Goal: Task Accomplishment & Management: Use online tool/utility

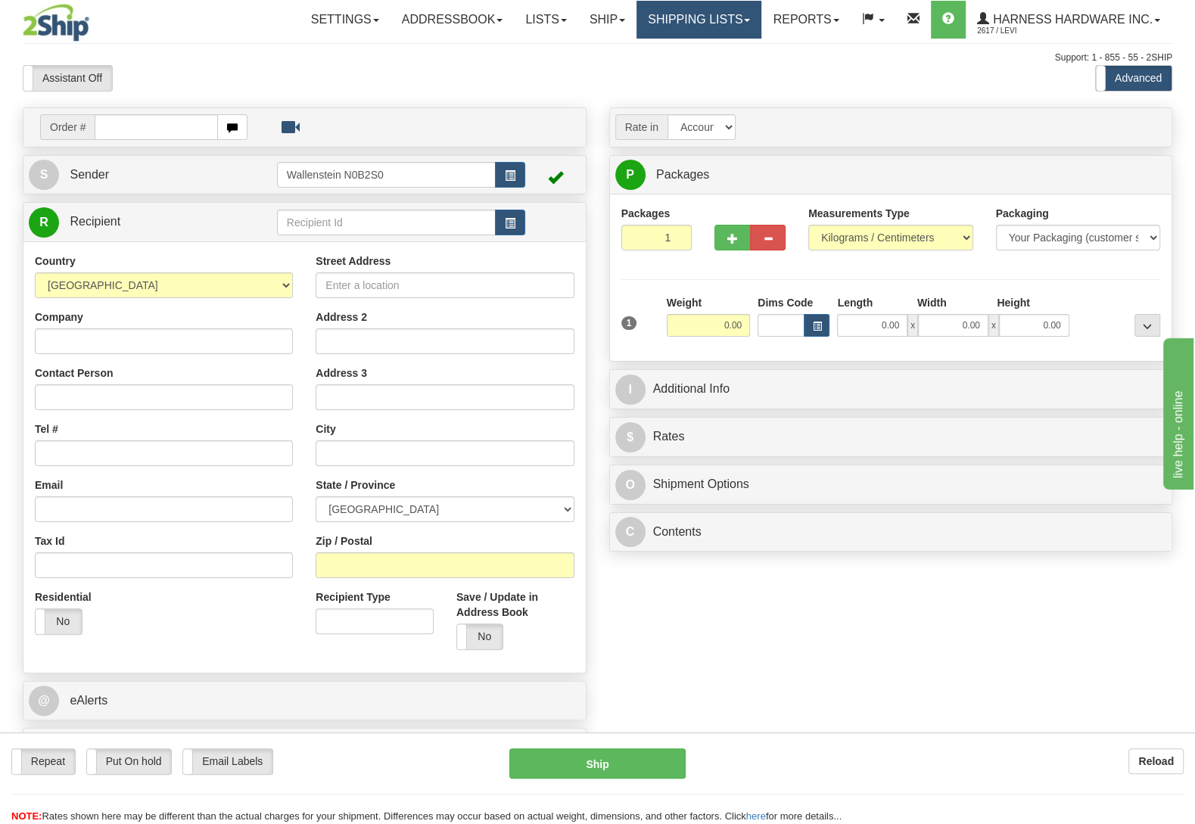
click at [738, 20] on link "Shipping lists" at bounding box center [698, 20] width 125 height 38
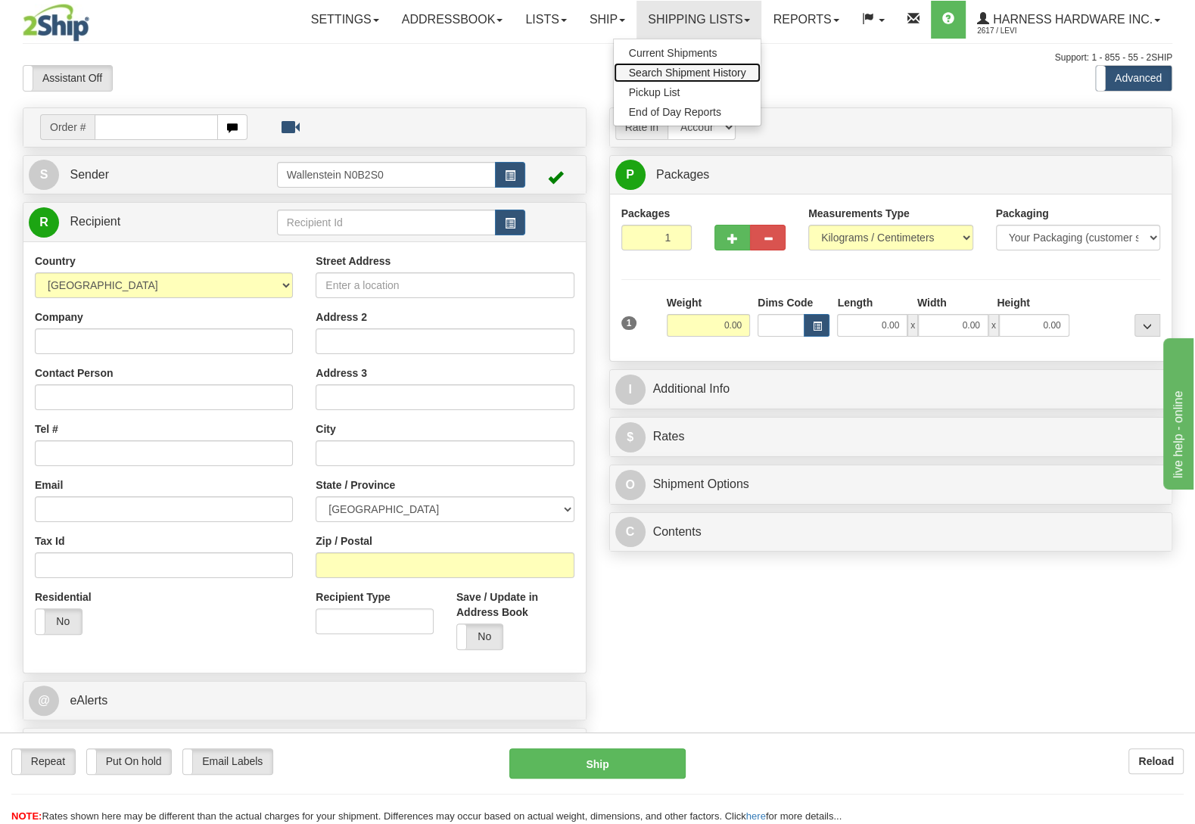
click at [704, 76] on span "Search Shipment History" at bounding box center [687, 73] width 117 height 12
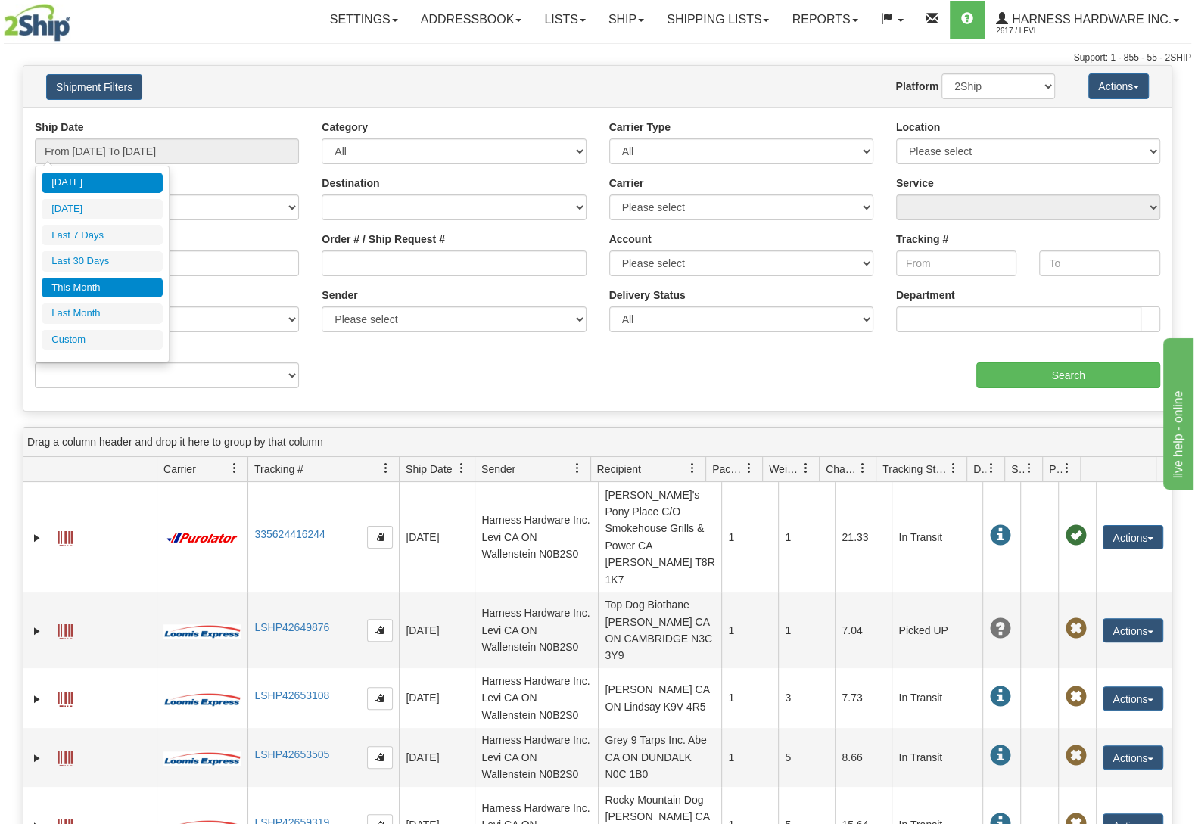
type input "[DATE]"
type input "07/01/2025"
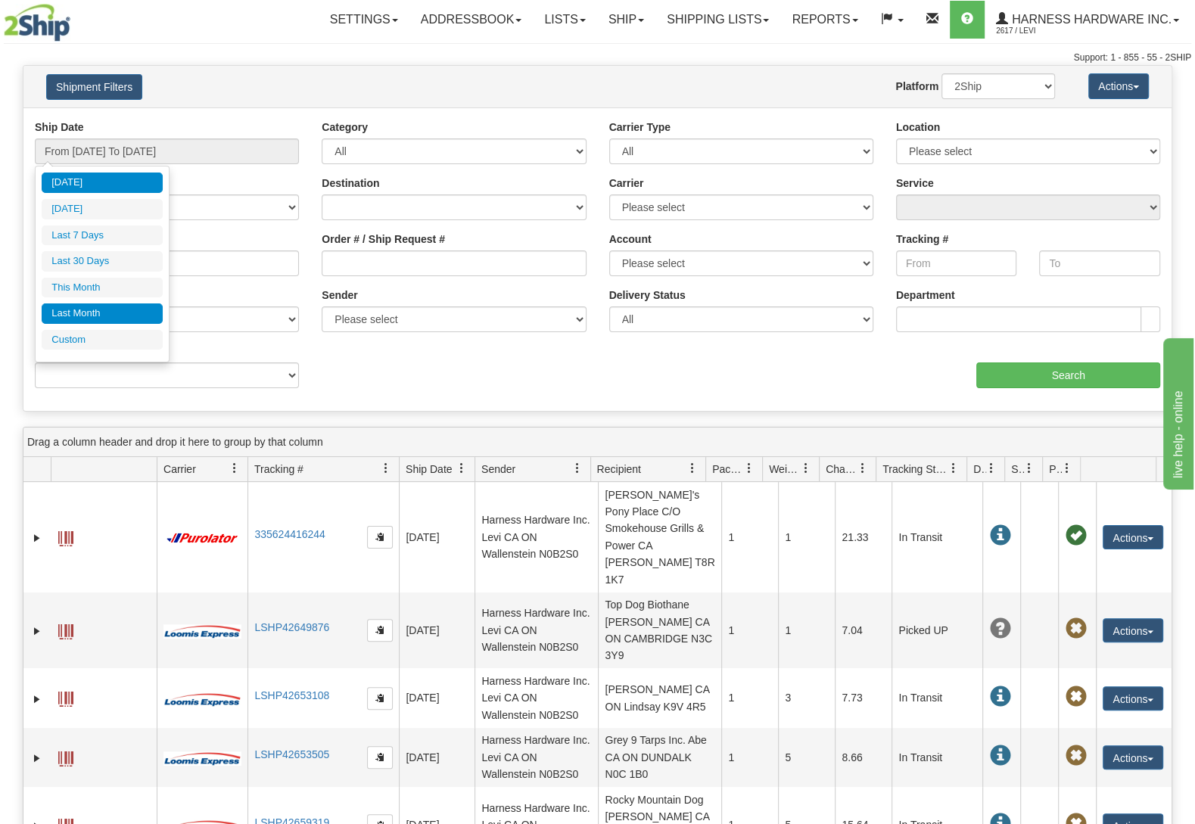
type input "07/31/2025"
type input "08/12/2025"
click at [92, 347] on li "Custom" at bounding box center [102, 340] width 121 height 20
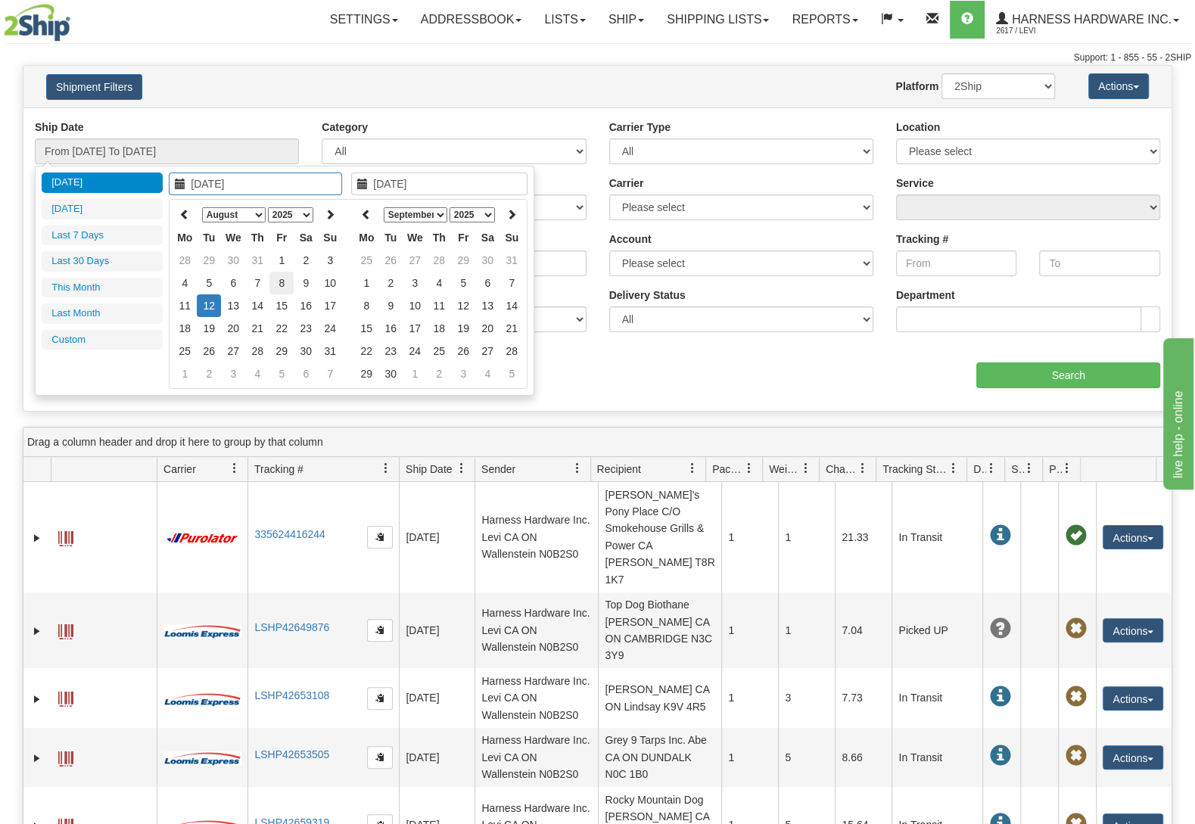
type input "08/08/2025"
click at [282, 279] on td "8" at bounding box center [281, 283] width 24 height 23
type input "08/08/2025"
click at [282, 278] on td "8" at bounding box center [281, 283] width 24 height 23
type input "From 08/08/2025 To 08/08/2025"
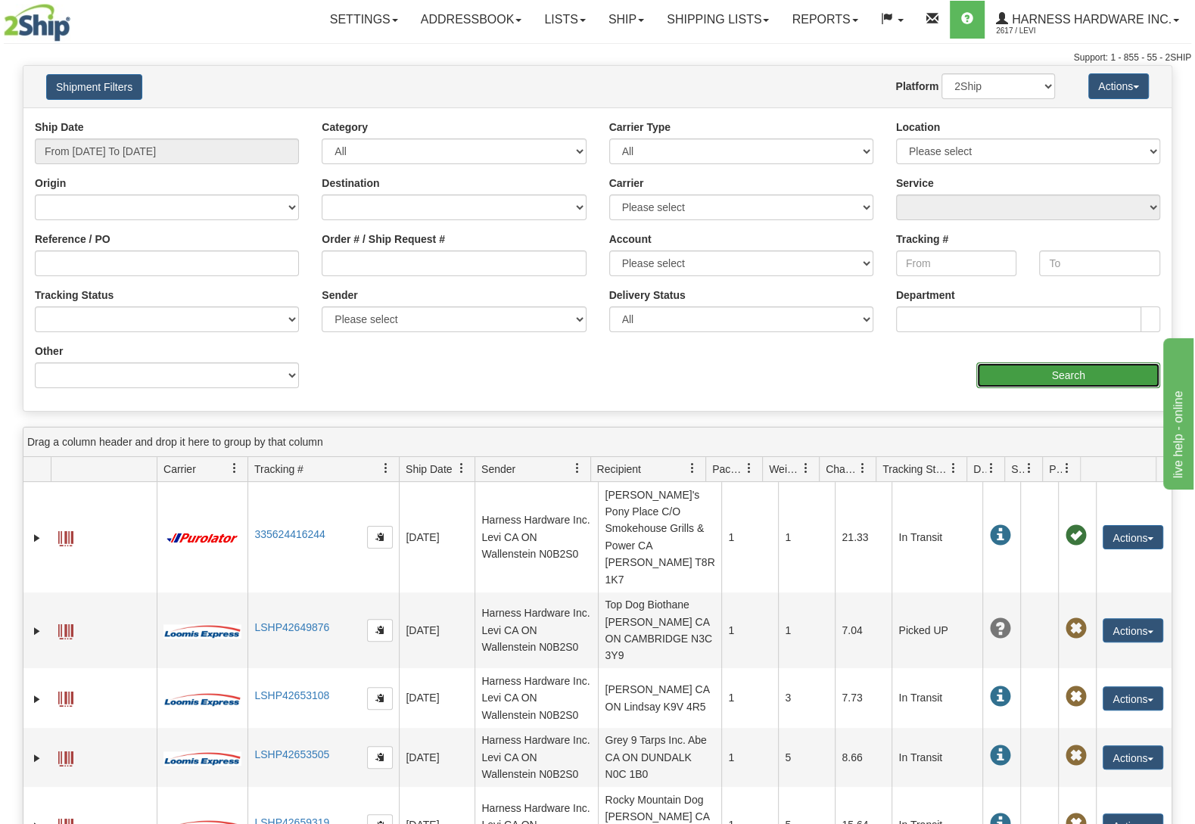
click at [1117, 381] on input "Search" at bounding box center [1068, 375] width 184 height 26
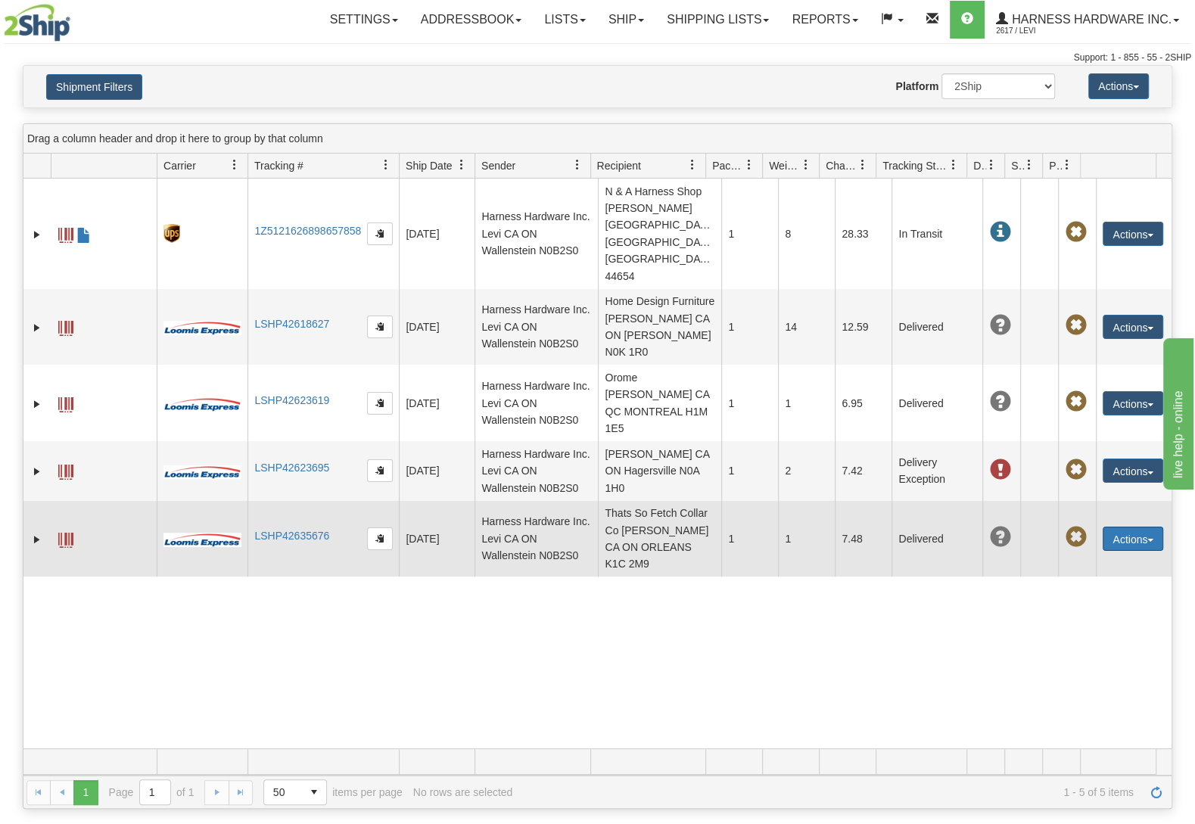
click at [1139, 527] on button "Actions" at bounding box center [1132, 539] width 61 height 24
click at [1066, 577] on link "Return" at bounding box center [1101, 587] width 121 height 20
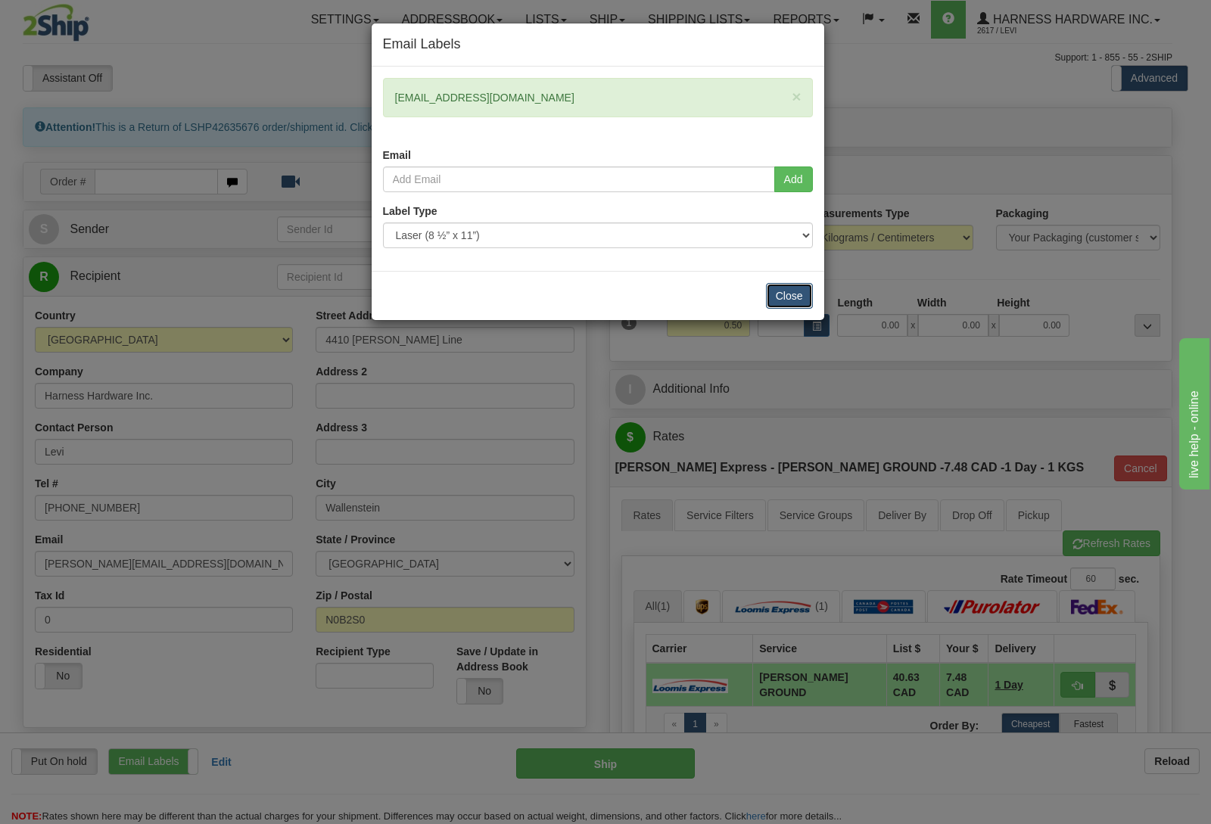
click at [779, 295] on button "Close" at bounding box center [789, 296] width 47 height 26
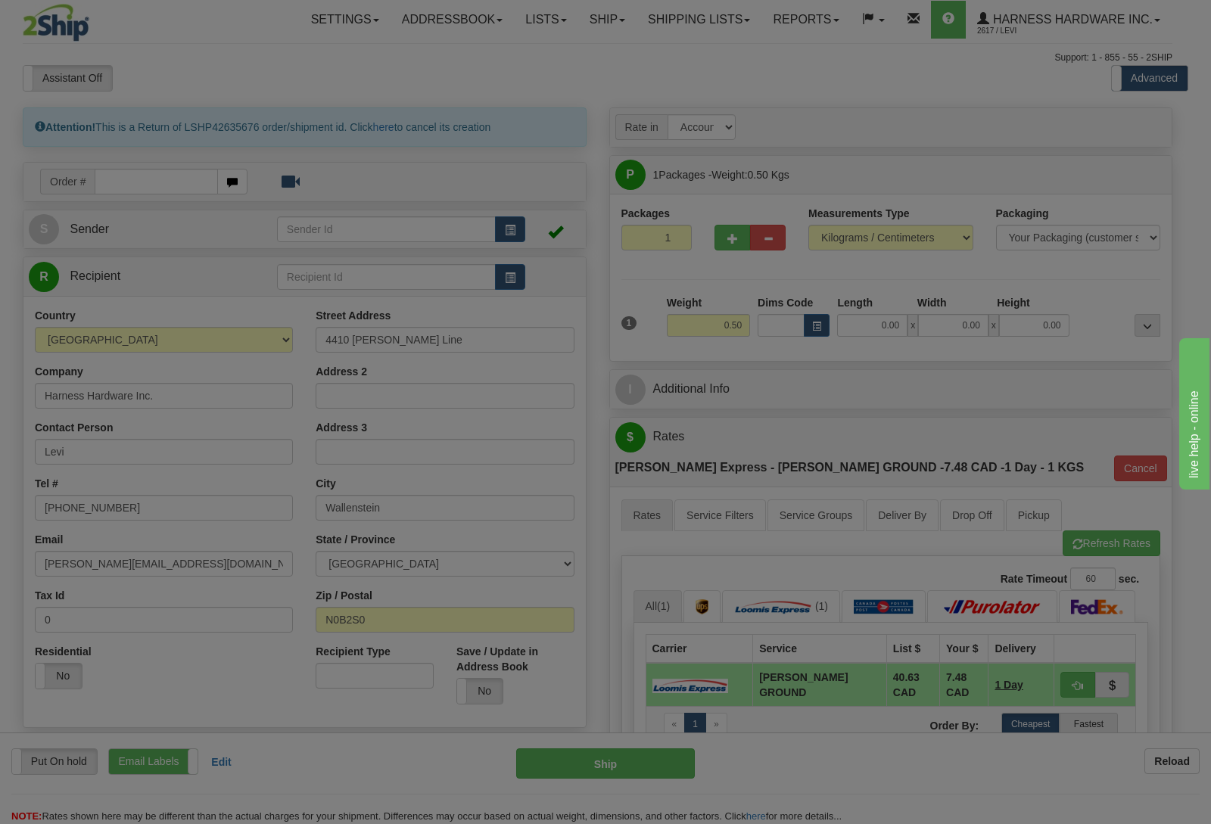
click at [779, 295] on body "Training Course Close Toggle navigation Settings Shipping Preferences New Recip…" at bounding box center [605, 412] width 1211 height 824
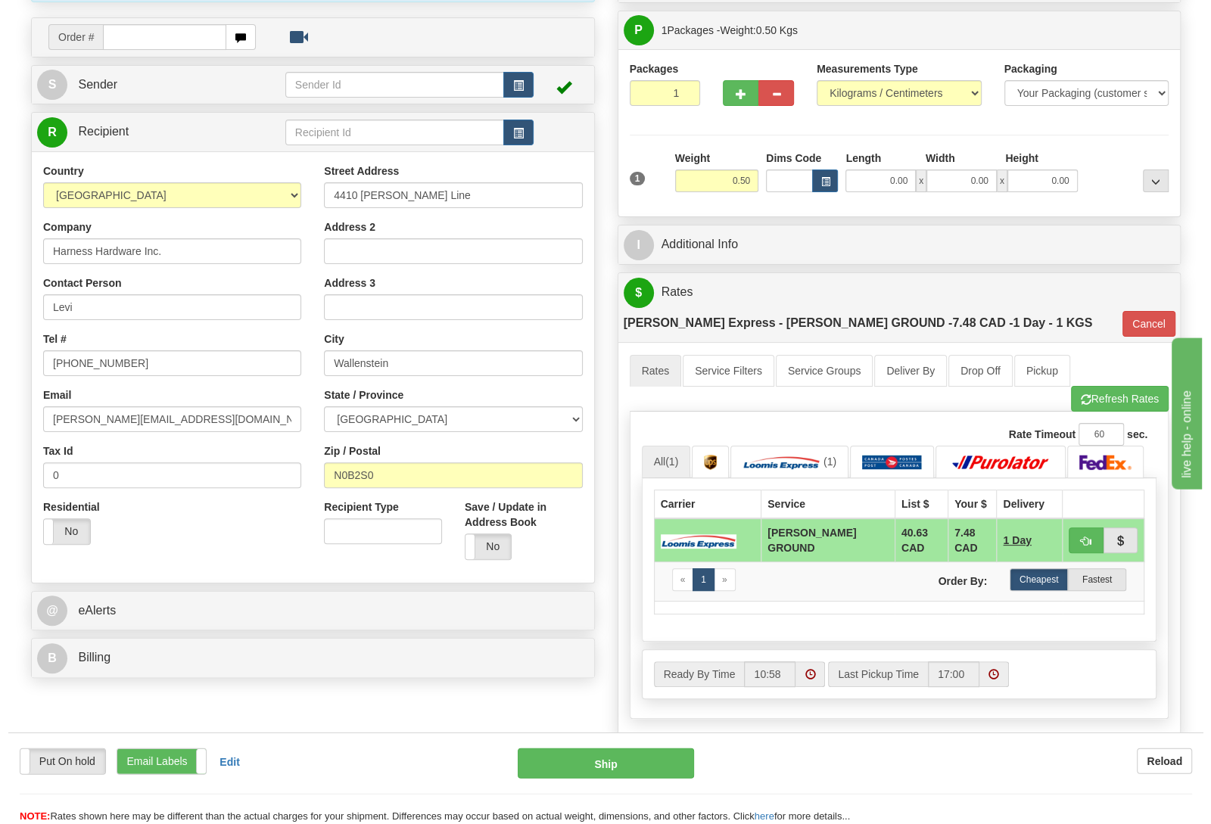
scroll to position [159, 0]
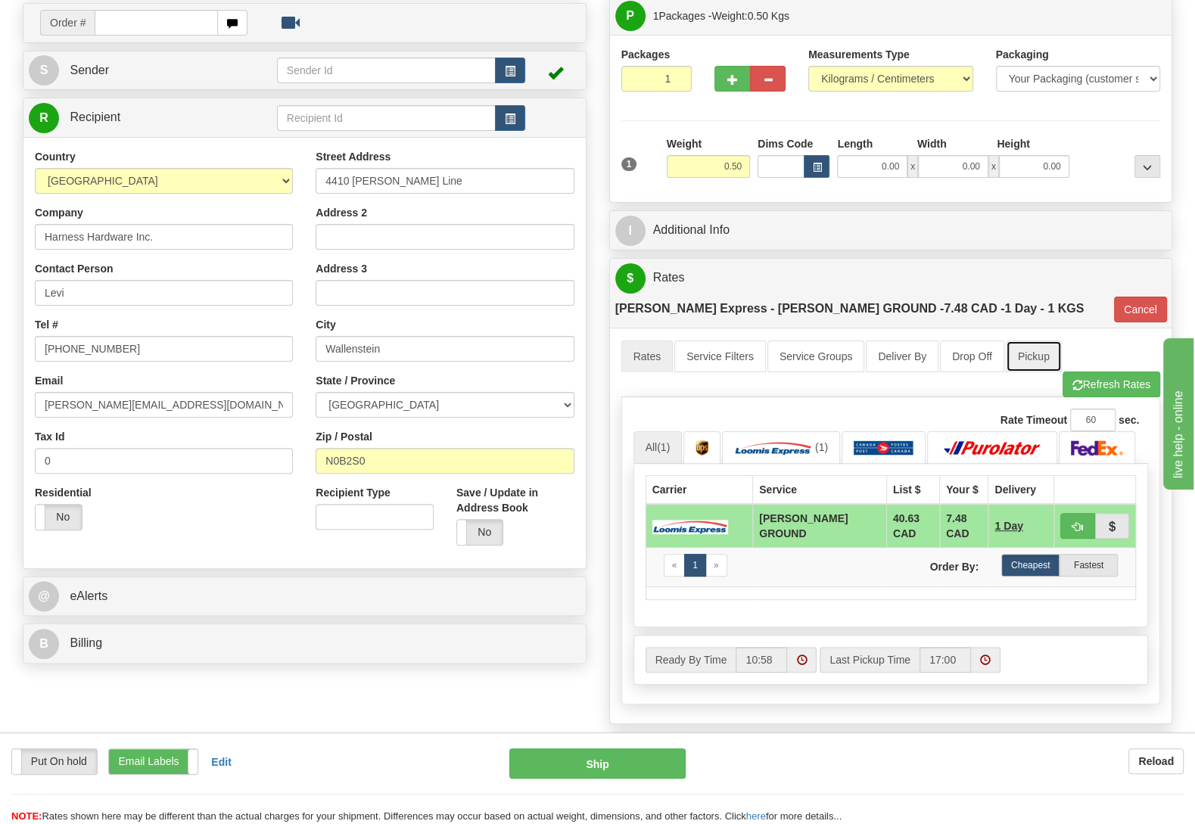
click at [1029, 340] on link "Pickup" at bounding box center [1034, 356] width 56 height 32
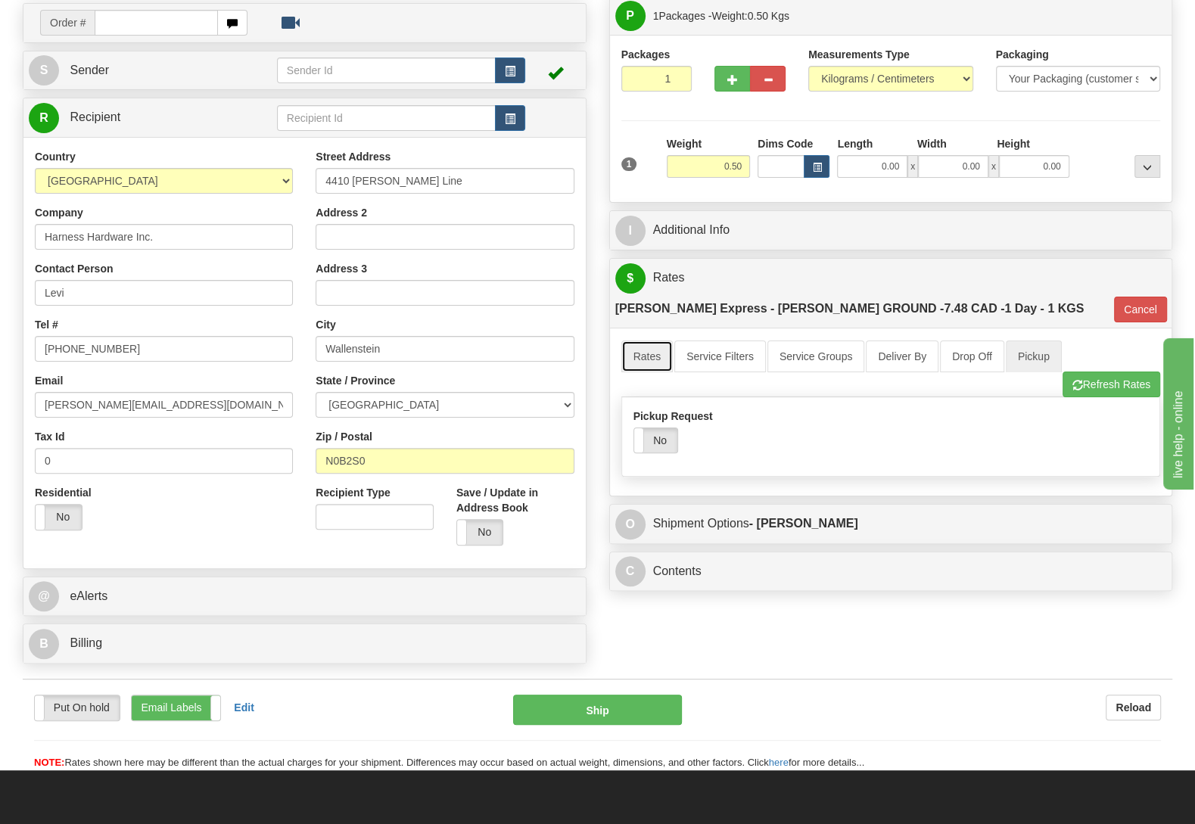
click at [646, 340] on link "Rates" at bounding box center [647, 356] width 52 height 32
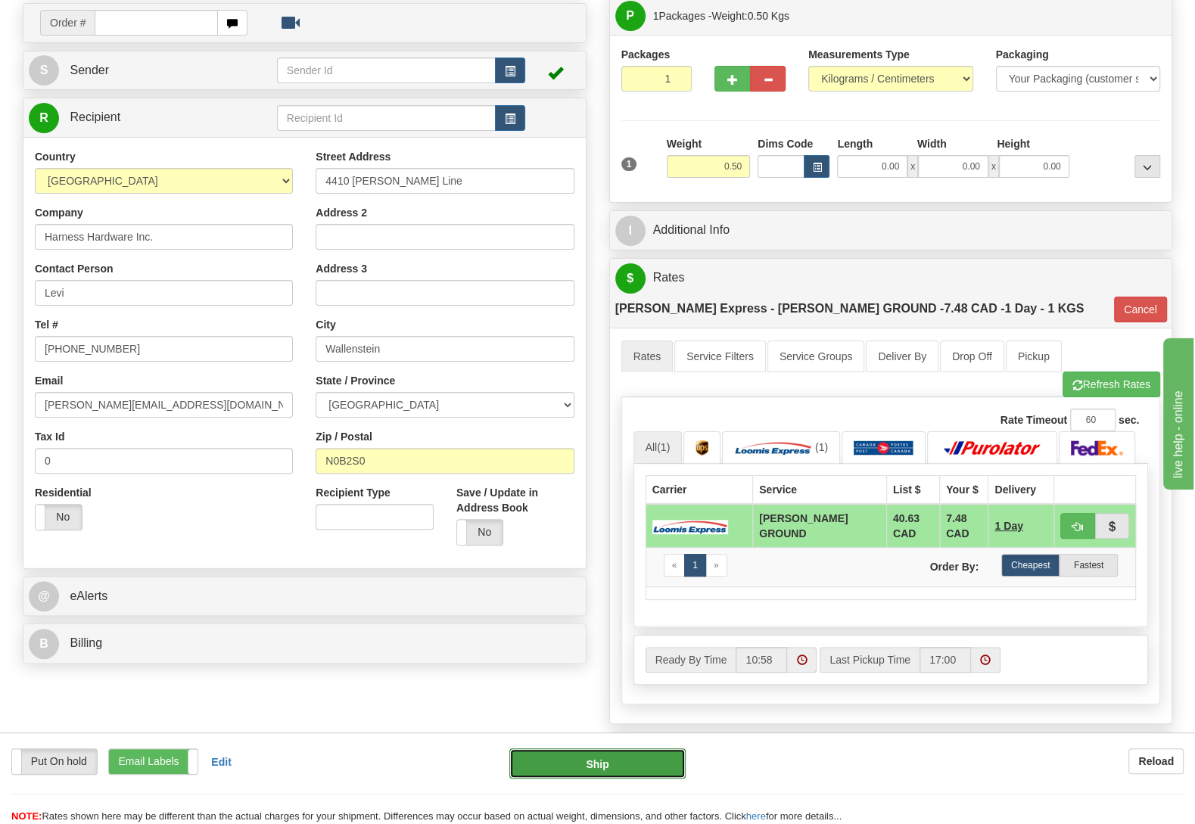
click at [643, 767] on button "Ship" at bounding box center [597, 763] width 176 height 30
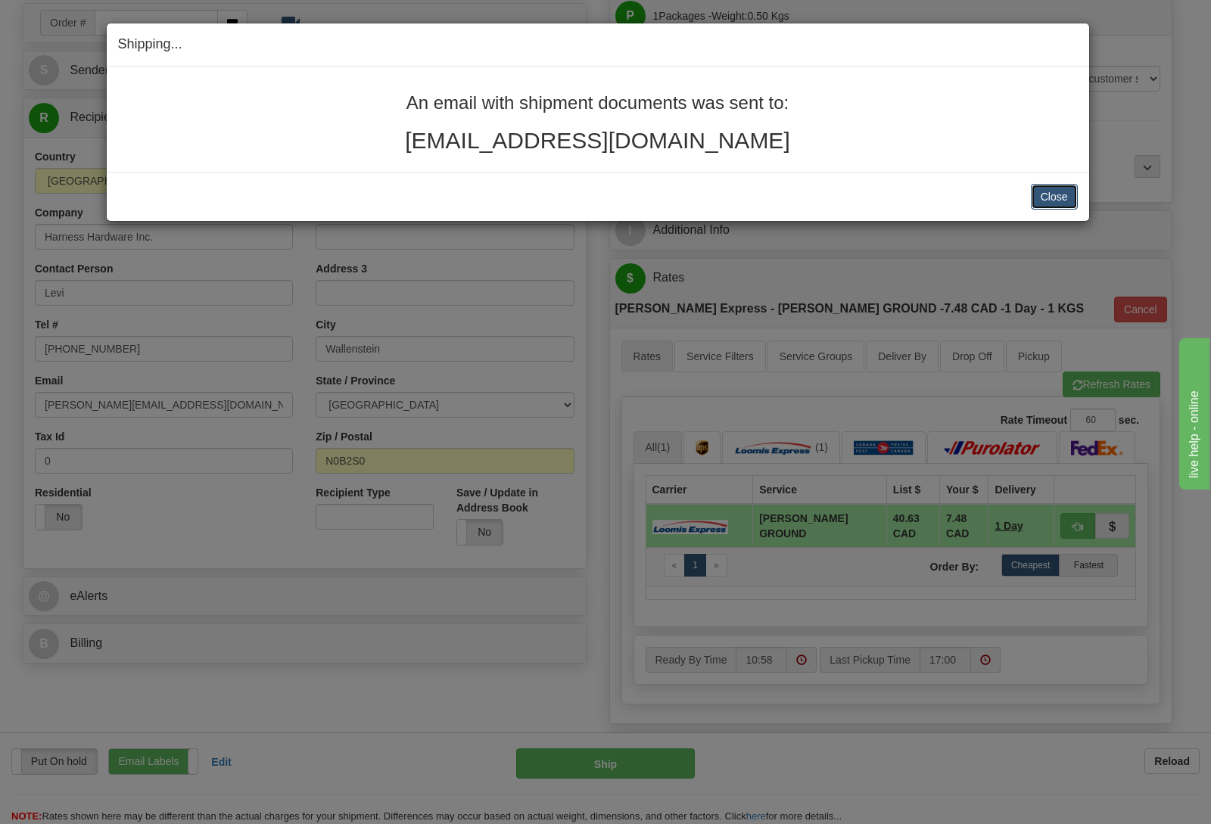
click at [1052, 195] on button "Close" at bounding box center [1053, 197] width 47 height 26
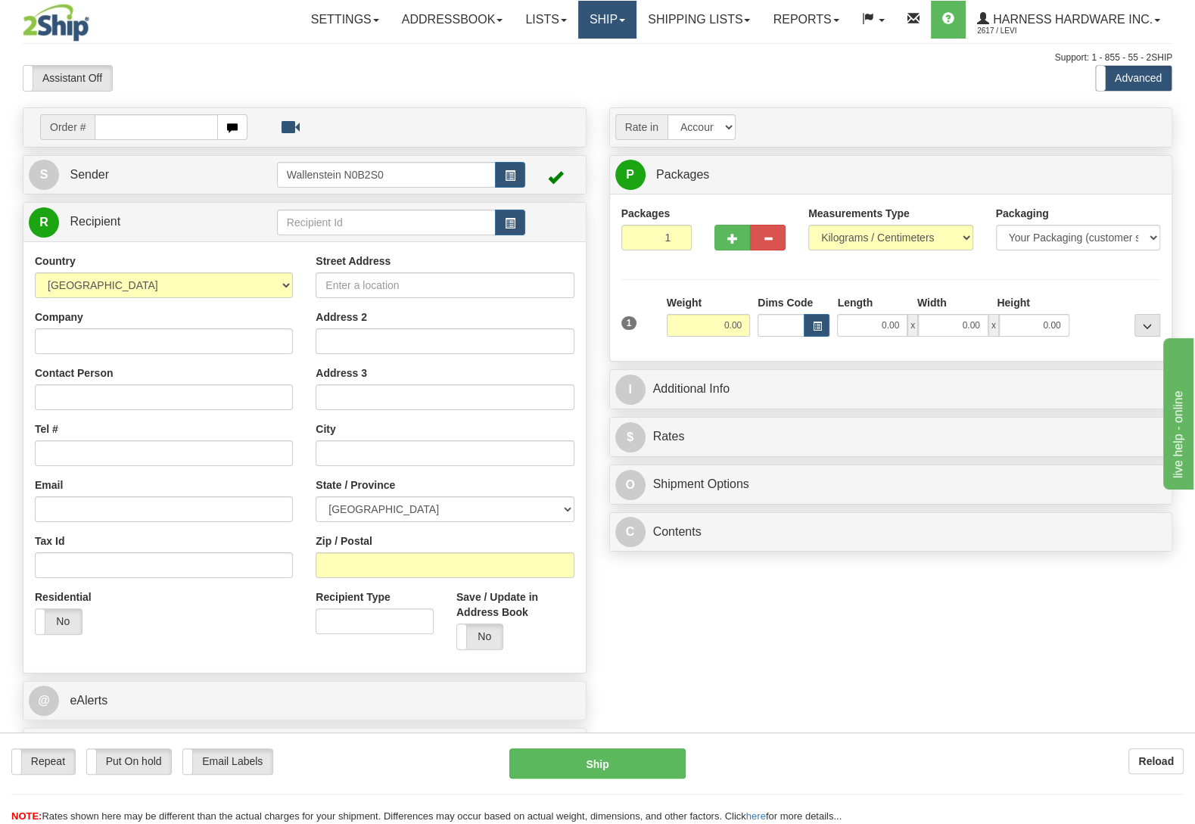
click at [624, 19] on link "Ship" at bounding box center [607, 20] width 58 height 38
click at [608, 45] on link "Ship Screen" at bounding box center [567, 53] width 137 height 20
click at [590, 25] on link "Ship" at bounding box center [607, 20] width 58 height 38
click at [597, 75] on span "OnHold / Order Queue" at bounding box center [567, 73] width 107 height 12
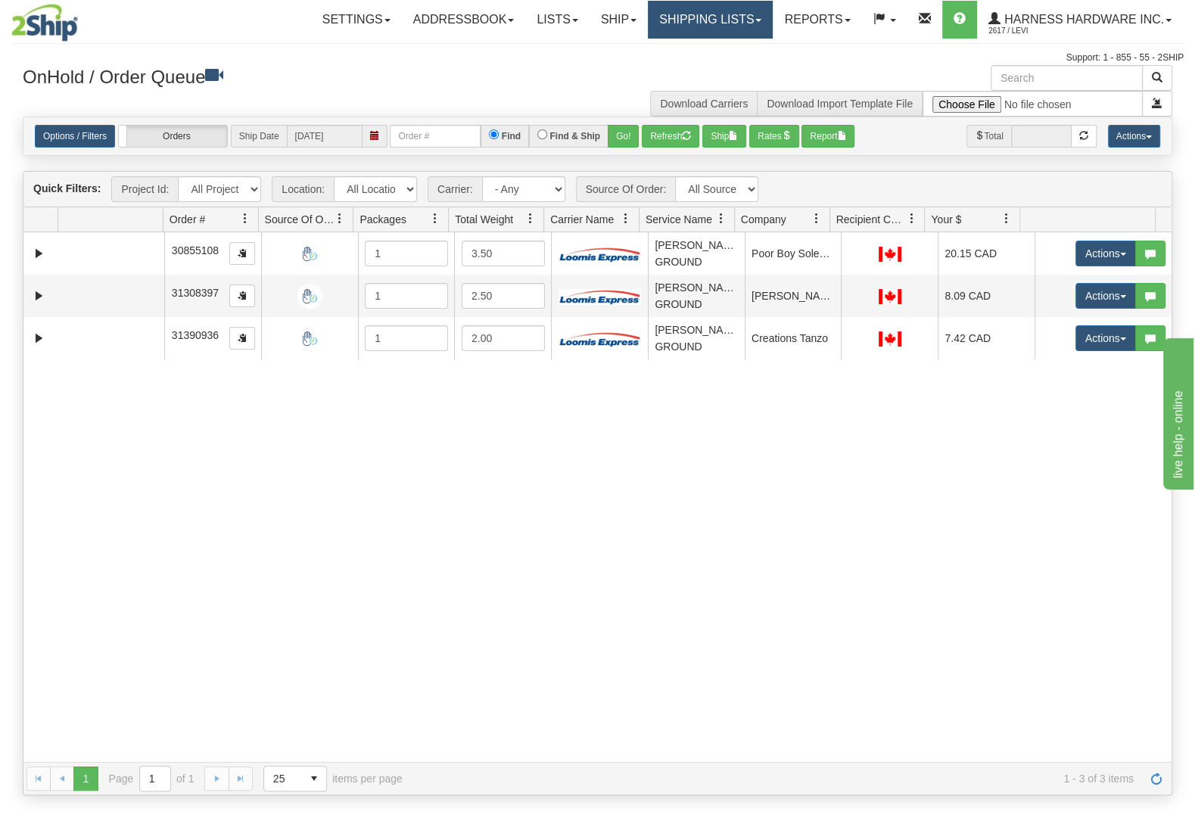
click at [720, 29] on link "Shipping lists" at bounding box center [710, 20] width 125 height 38
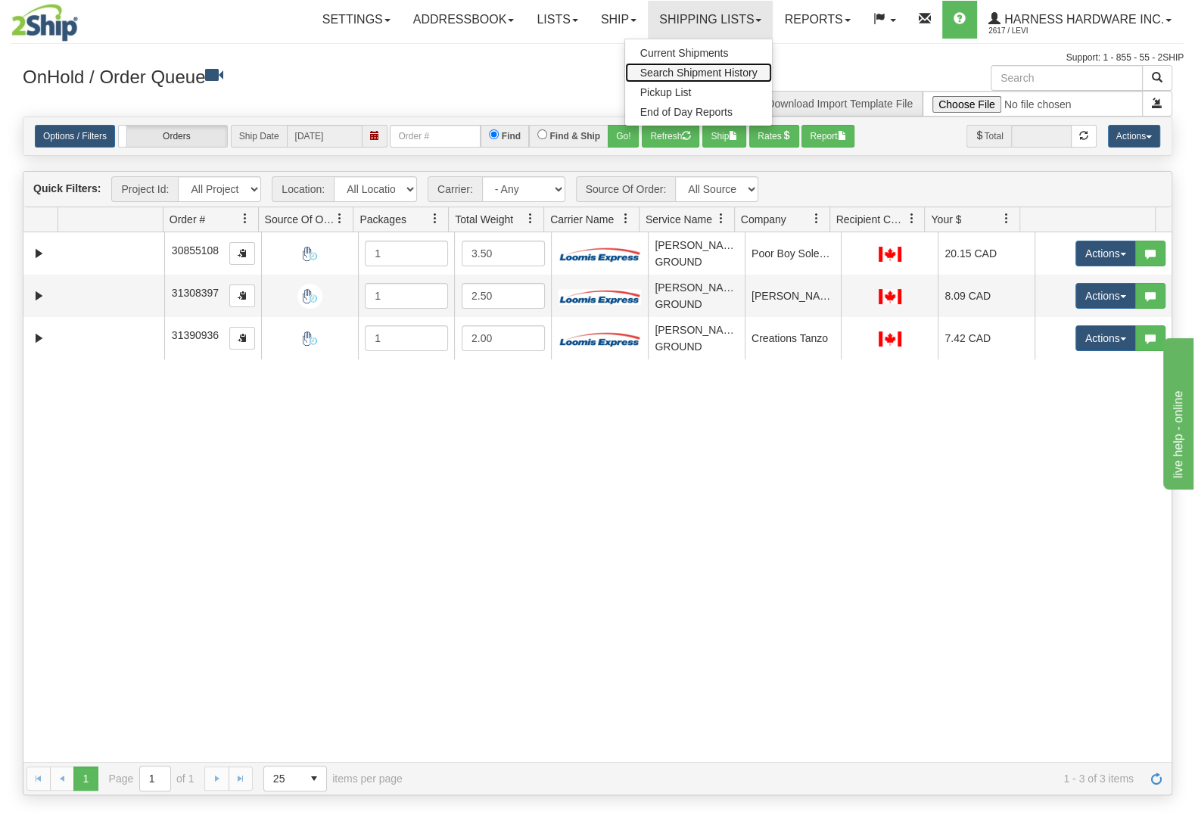
click at [737, 75] on span "Search Shipment History" at bounding box center [698, 73] width 117 height 12
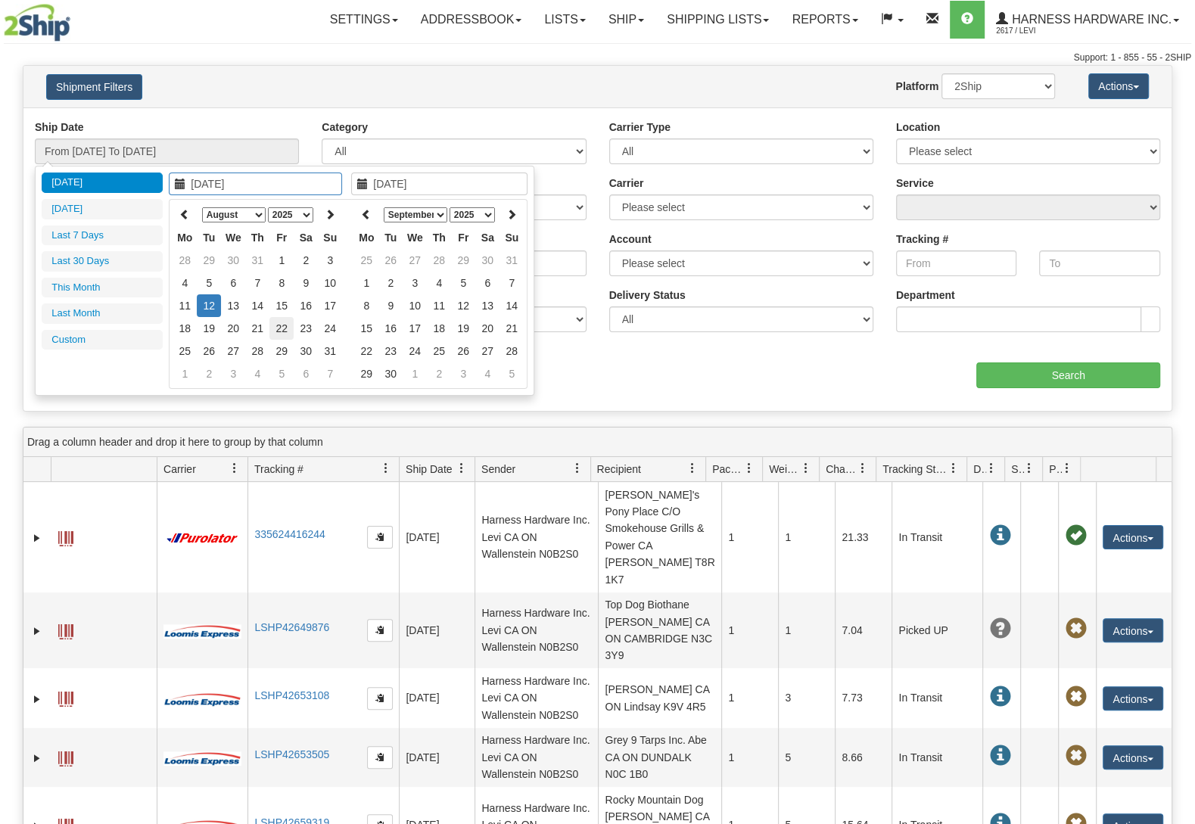
type input "[DATE]"
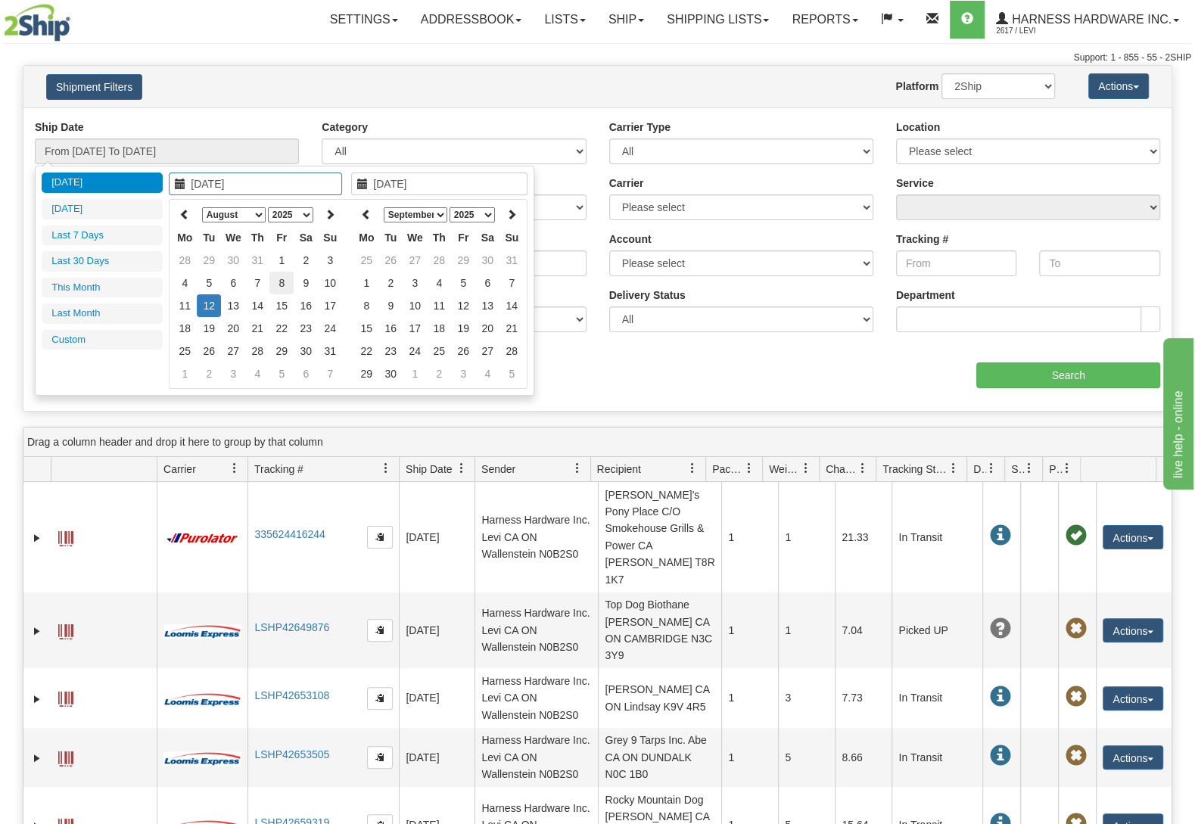
click at [284, 284] on td "8" at bounding box center [281, 283] width 24 height 23
type input "[DATE]"
click at [284, 284] on td "8" at bounding box center [281, 283] width 24 height 23
type input "From [DATE] To [DATE]"
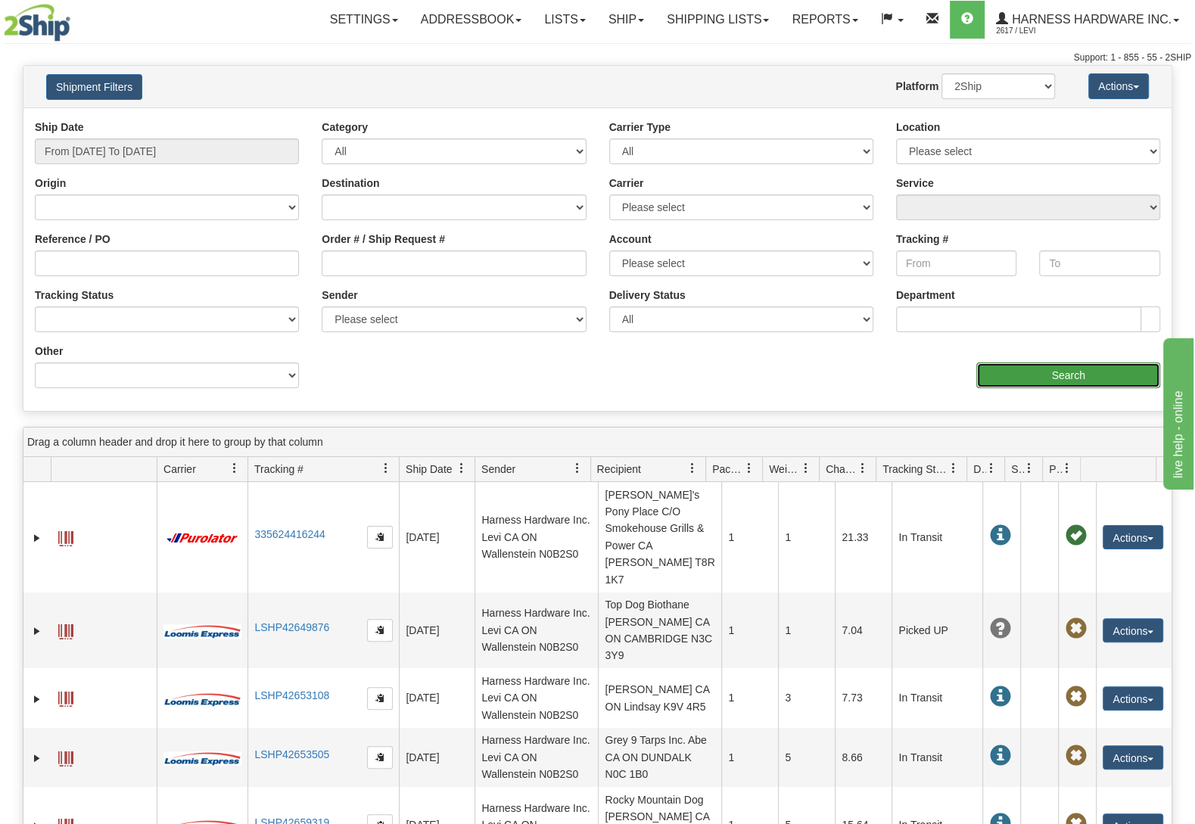
click at [1073, 371] on input "Search" at bounding box center [1068, 375] width 184 height 26
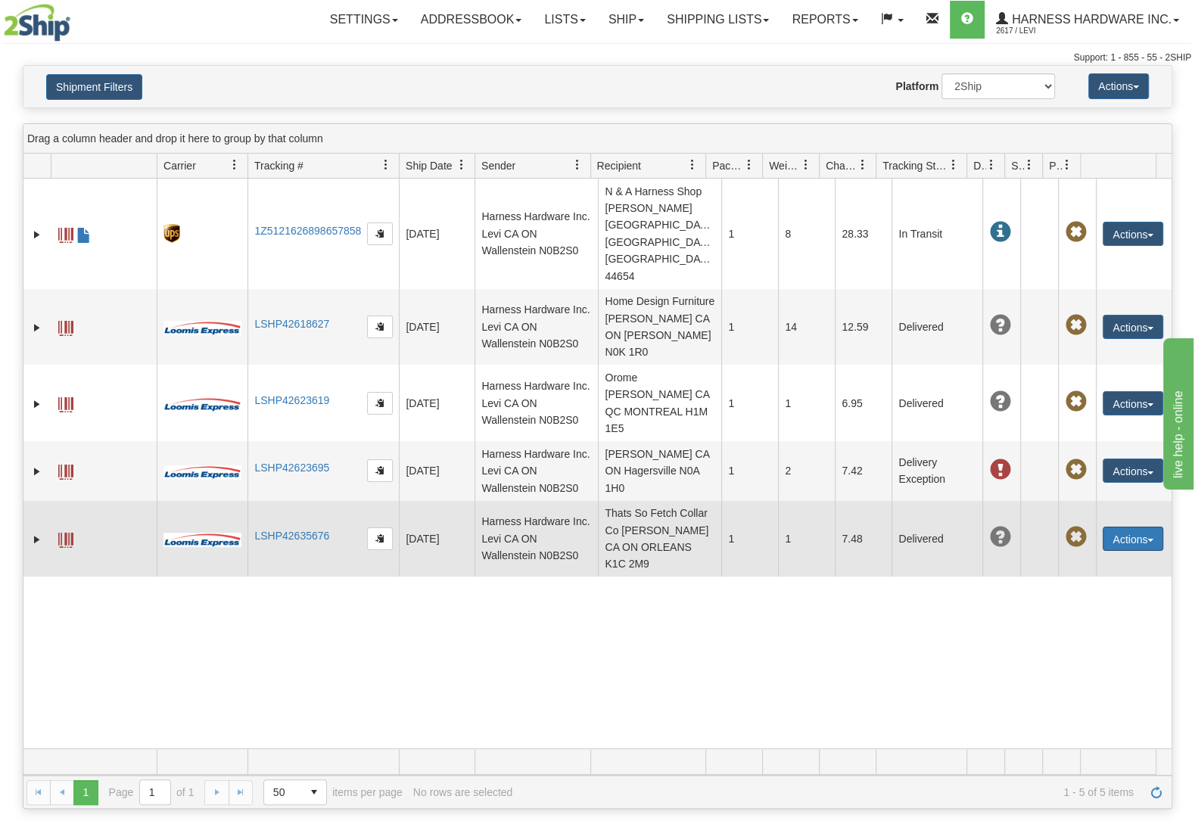
click at [1136, 527] on button "Actions" at bounding box center [1132, 539] width 61 height 24
click at [1094, 557] on link "Repeat" at bounding box center [1101, 567] width 121 height 20
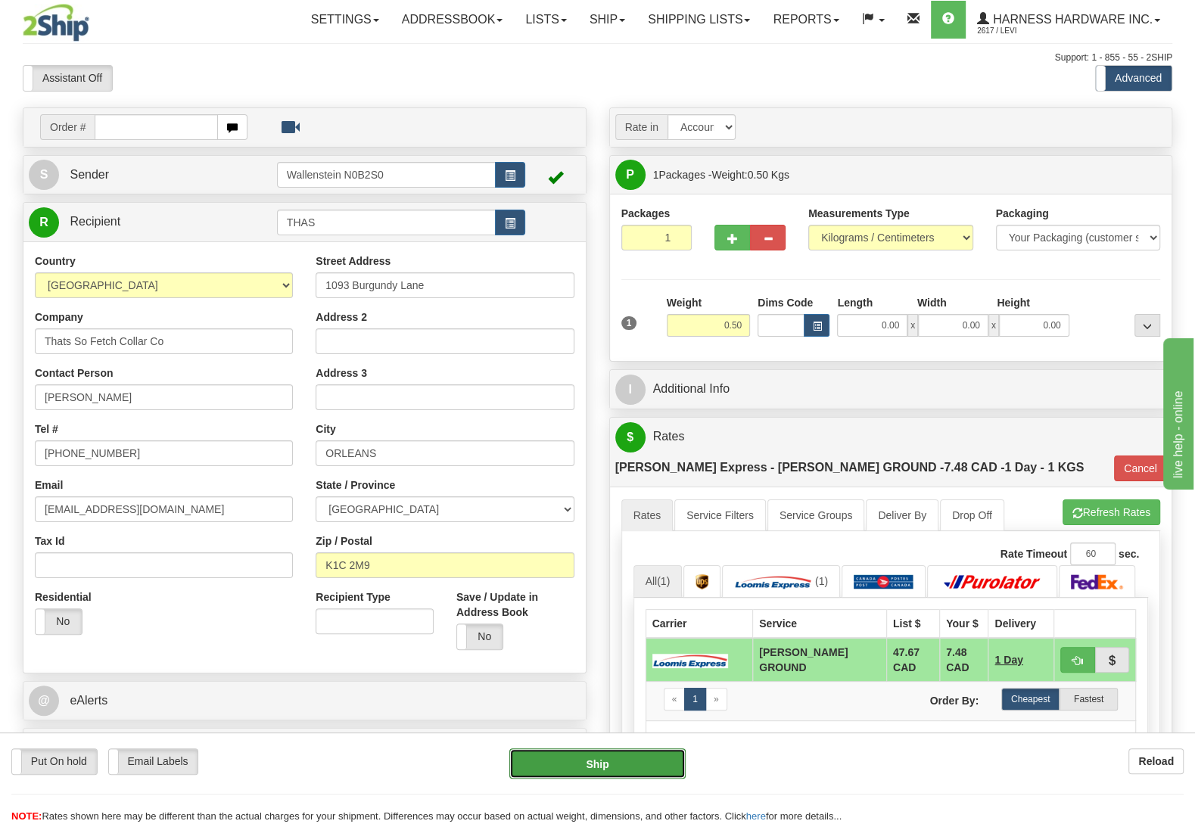
click at [589, 760] on button "Ship" at bounding box center [597, 763] width 176 height 30
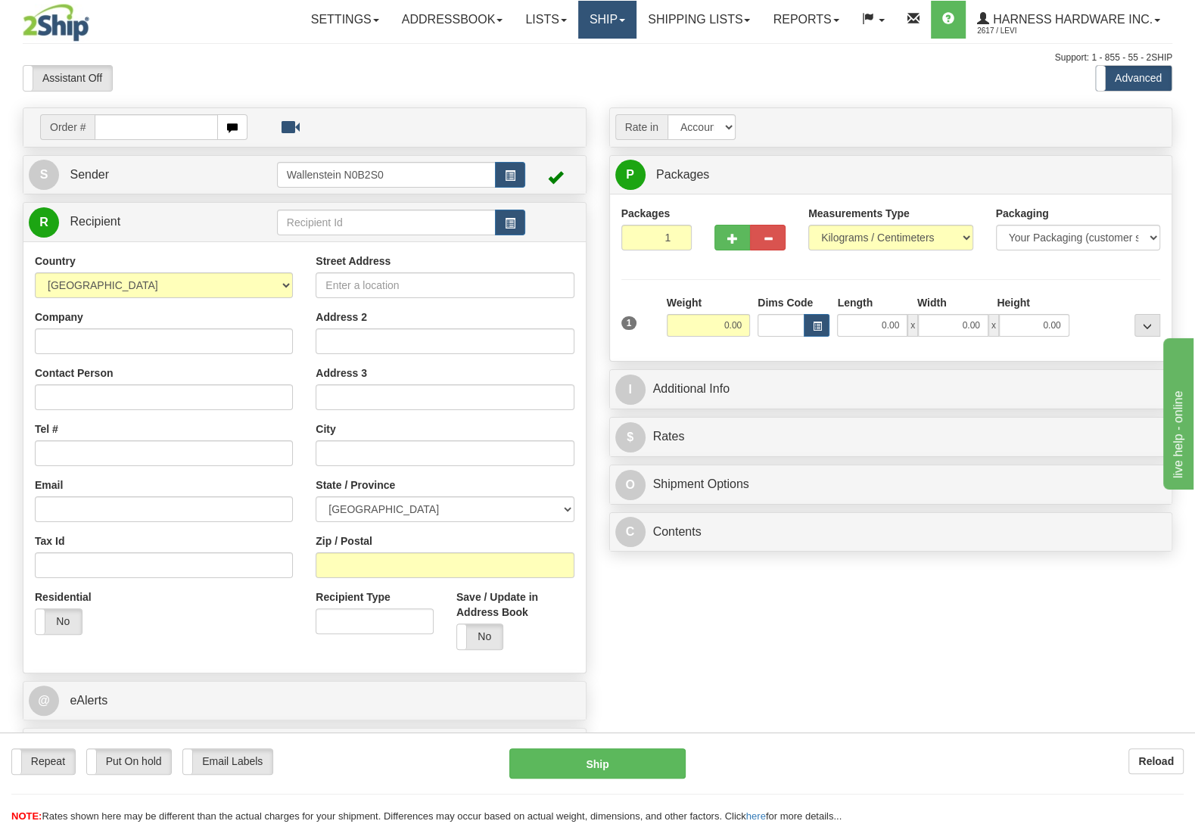
click at [597, 17] on link "Ship" at bounding box center [607, 20] width 58 height 38
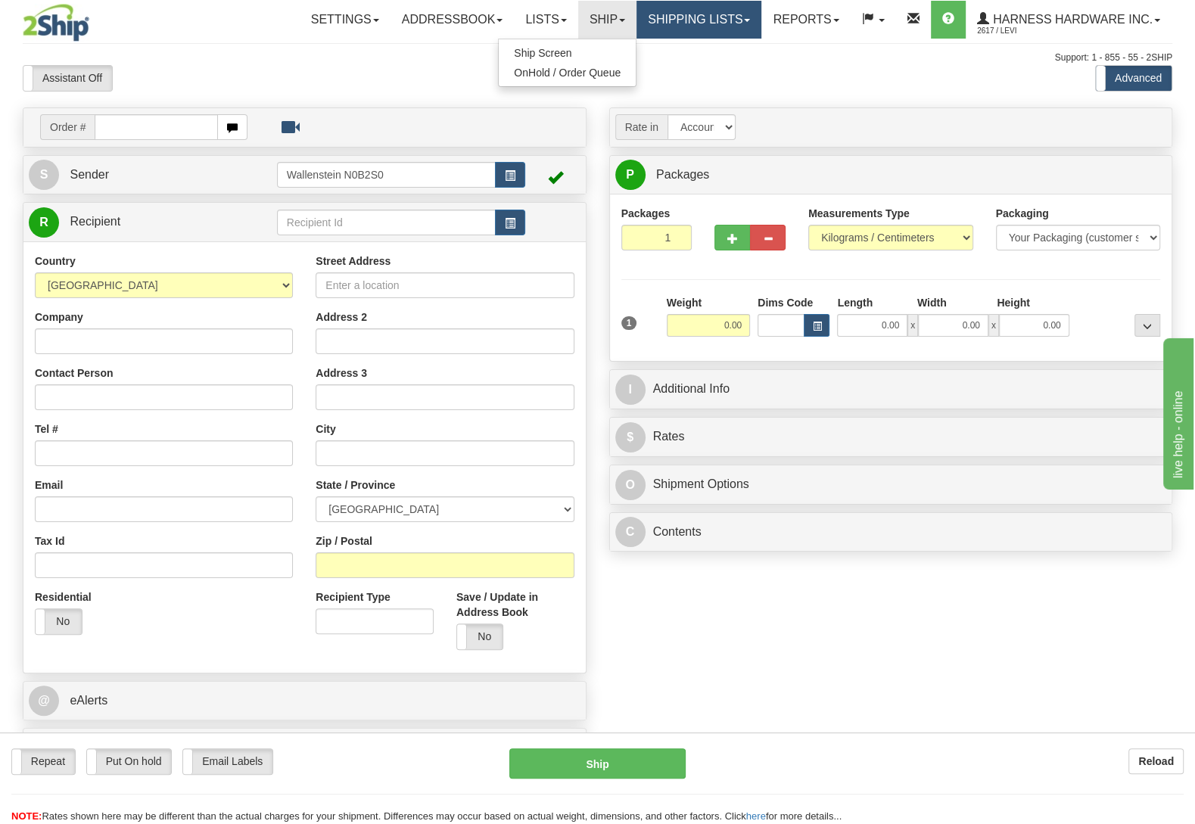
click at [654, 26] on link "Shipping lists" at bounding box center [698, 20] width 125 height 38
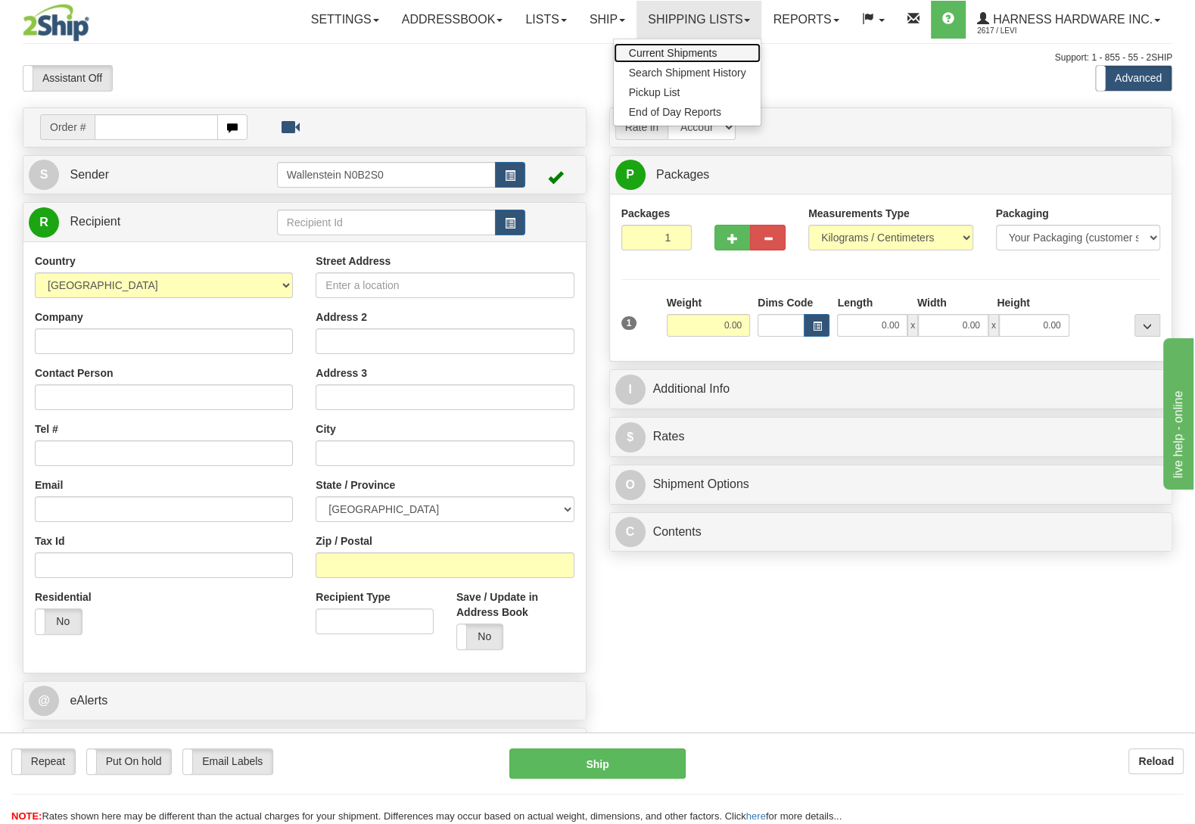
click at [665, 49] on span "Current Shipments" at bounding box center [673, 53] width 89 height 12
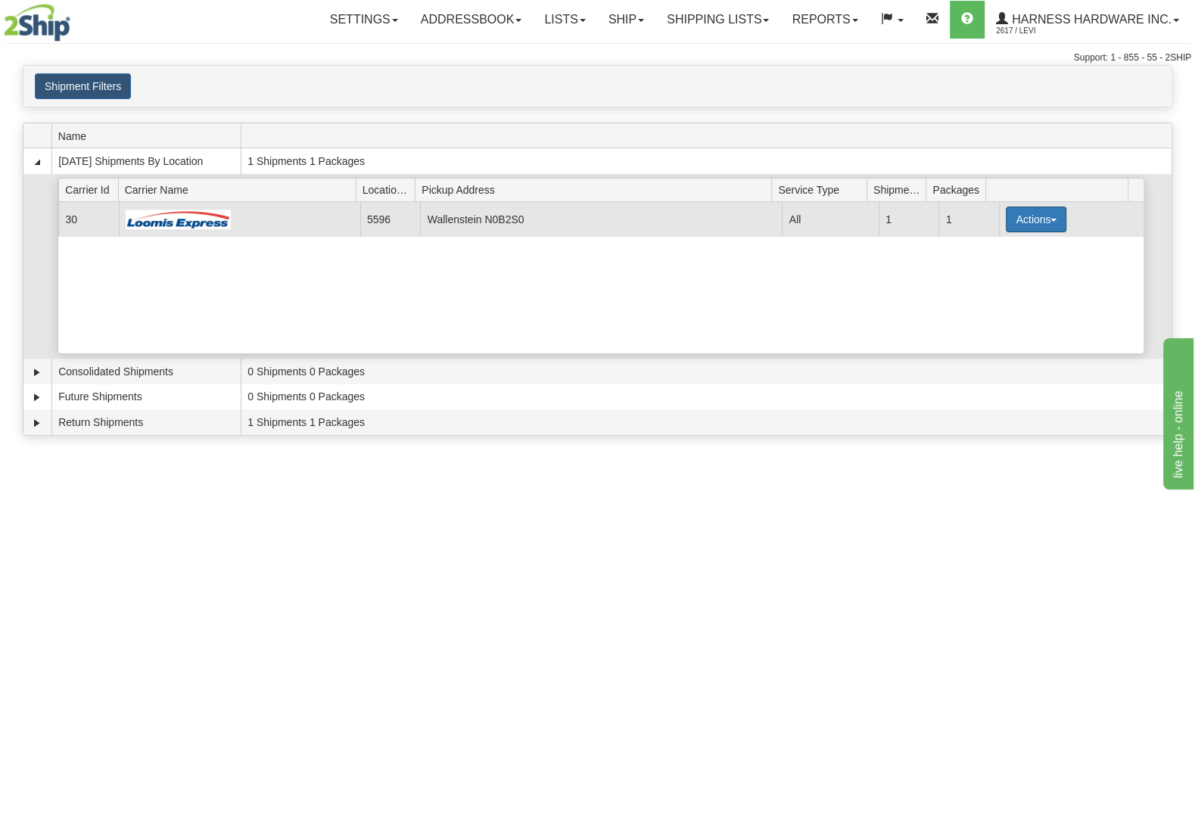
click at [1021, 228] on button "Actions" at bounding box center [1036, 220] width 61 height 26
click at [1015, 250] on link "Details" at bounding box center [1004, 248] width 121 height 20
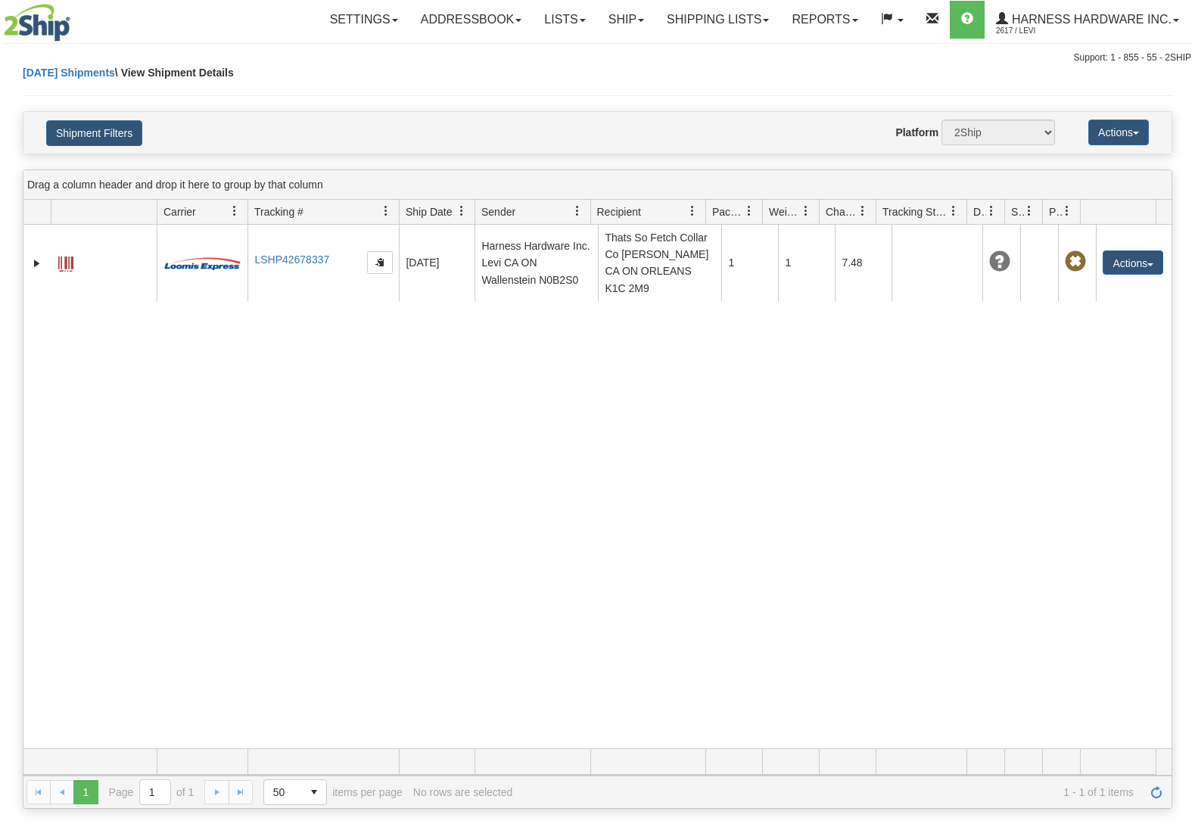
click at [67, 262] on span at bounding box center [65, 263] width 15 height 15
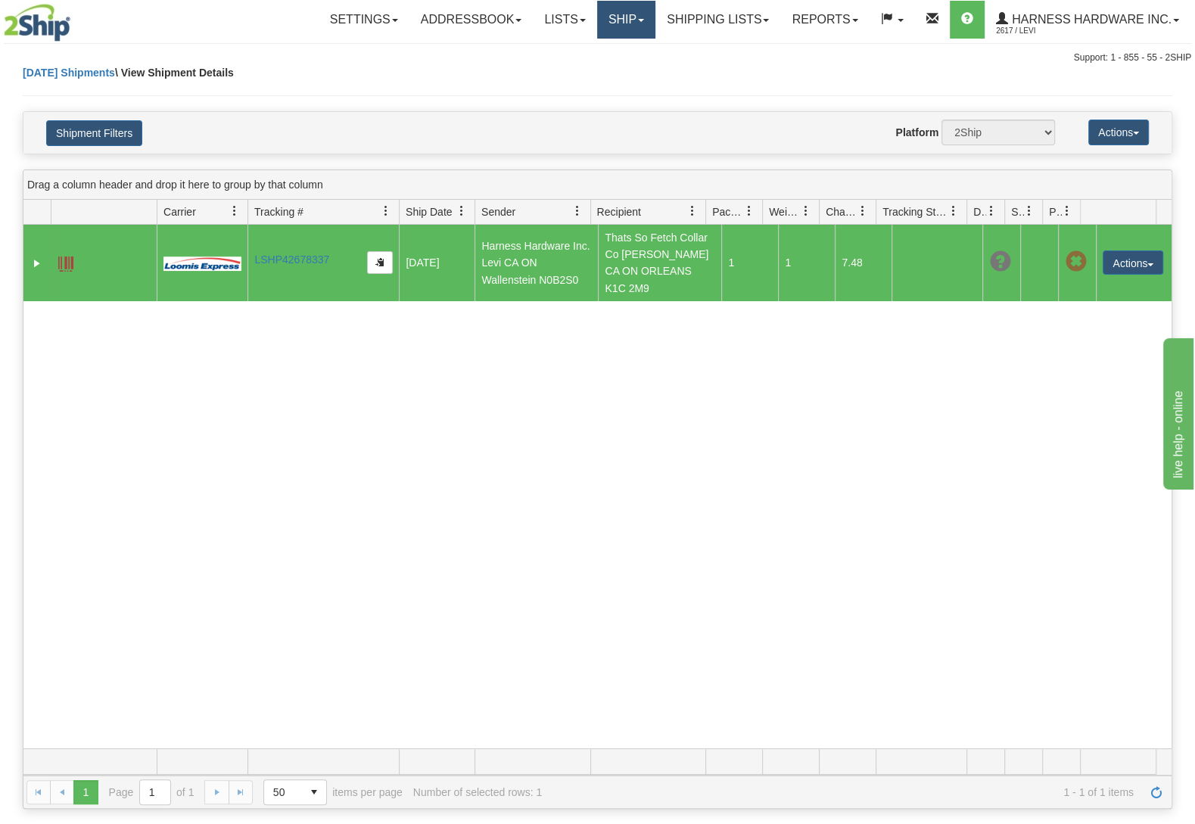
click at [604, 22] on link "Ship" at bounding box center [626, 20] width 58 height 38
click at [589, 46] on link "Ship Screen" at bounding box center [586, 53] width 137 height 20
